Goal: Task Accomplishment & Management: Use online tool/utility

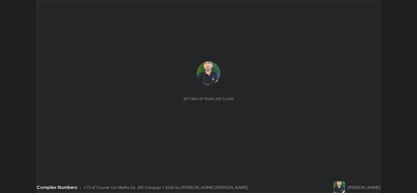
scroll to position [193, 417]
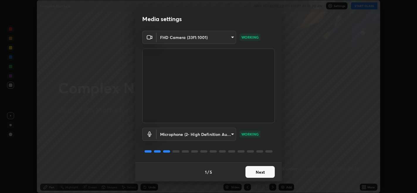
click at [258, 172] on button "Next" at bounding box center [259, 172] width 29 height 12
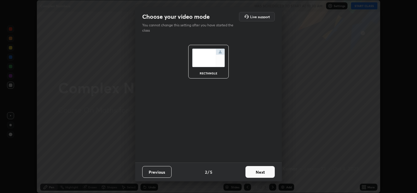
click at [258, 172] on button "Next" at bounding box center [259, 172] width 29 height 12
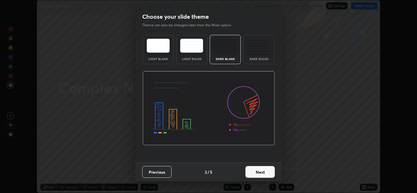
click at [260, 172] on button "Next" at bounding box center [259, 172] width 29 height 12
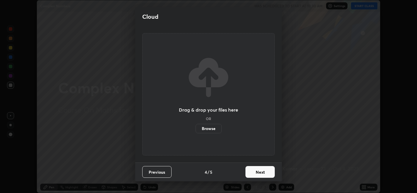
click at [261, 171] on button "Next" at bounding box center [259, 172] width 29 height 12
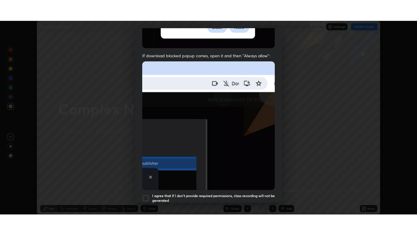
scroll to position [119, 0]
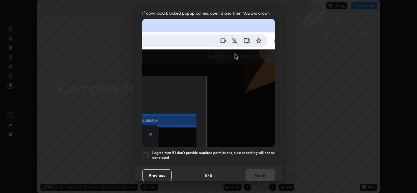
click at [252, 153] on h5 "I agree that if I don't provide required permissions, class recording will not …" at bounding box center [213, 155] width 123 height 9
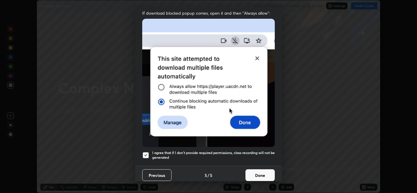
click at [259, 171] on button "Done" at bounding box center [259, 175] width 29 height 12
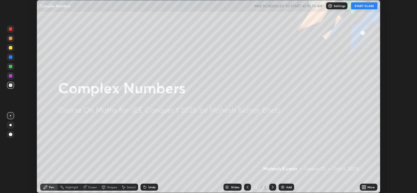
click at [382, 86] on div "Setting up your live class" at bounding box center [208, 96] width 417 height 193
click at [361, 7] on button "START CLASS" at bounding box center [364, 5] width 26 height 7
click at [412, 80] on div "Setting up your live class" at bounding box center [208, 96] width 417 height 193
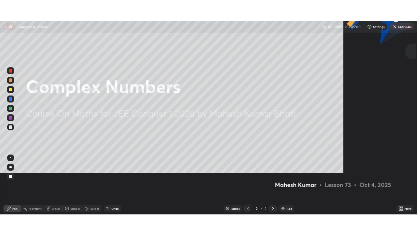
scroll to position [235, 417]
